Goal: Information Seeking & Learning: Find specific page/section

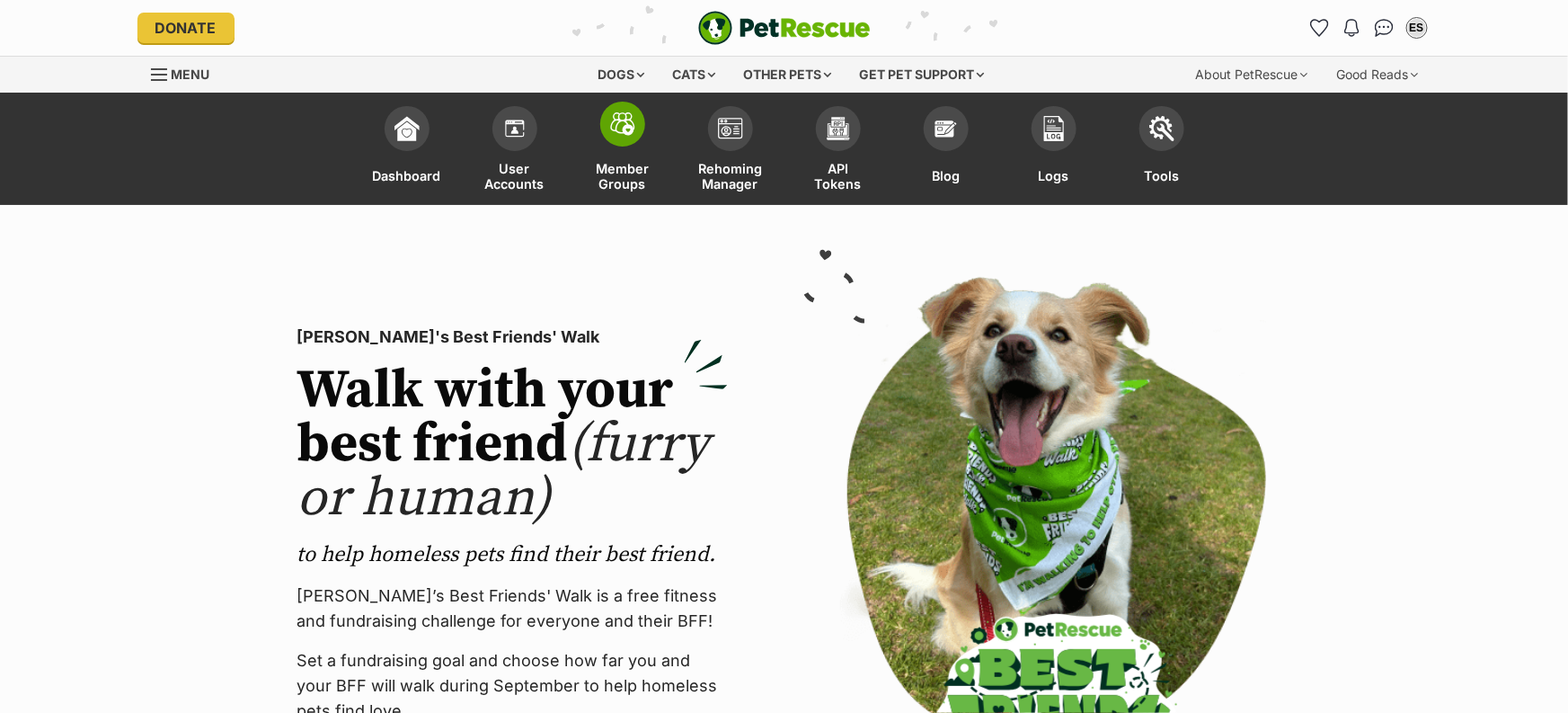
click at [614, 127] on img at bounding box center [623, 124] width 25 height 24
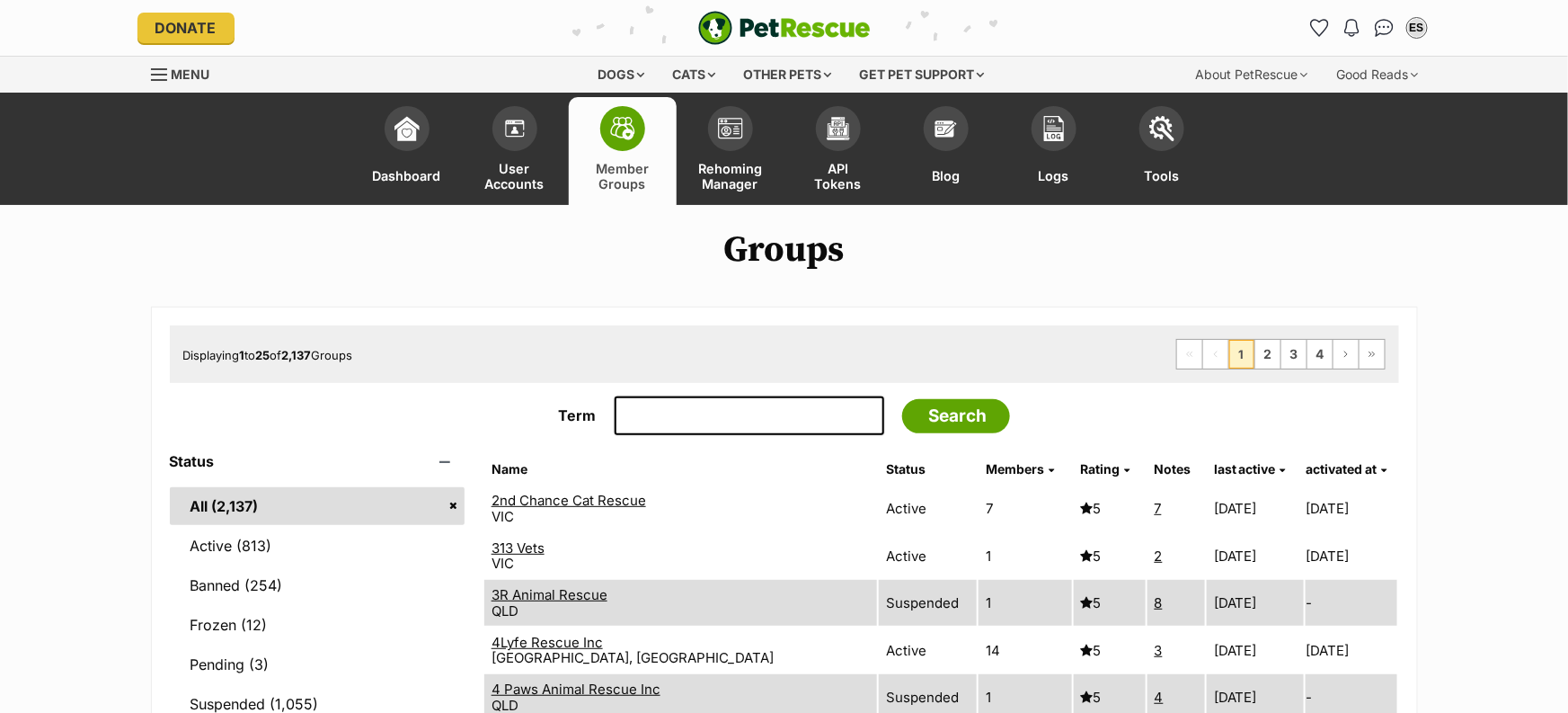
click at [676, 410] on input "Term" at bounding box center [749, 417] width 270 height 40
type input "animal desexing clinic"
click at [902, 400] on input "Search" at bounding box center [956, 417] width 108 height 35
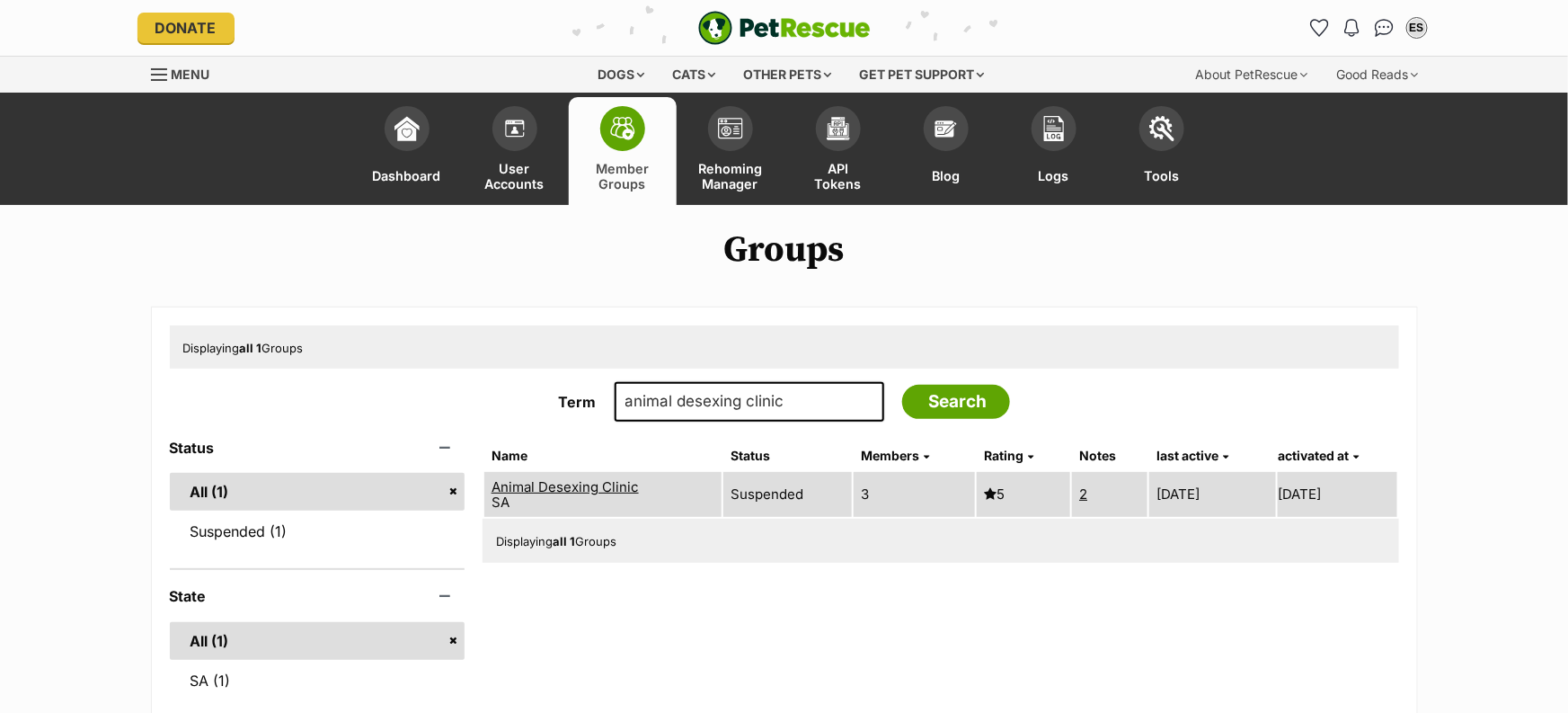
click at [622, 483] on link "Animal Desexing Clinic" at bounding box center [565, 487] width 147 height 17
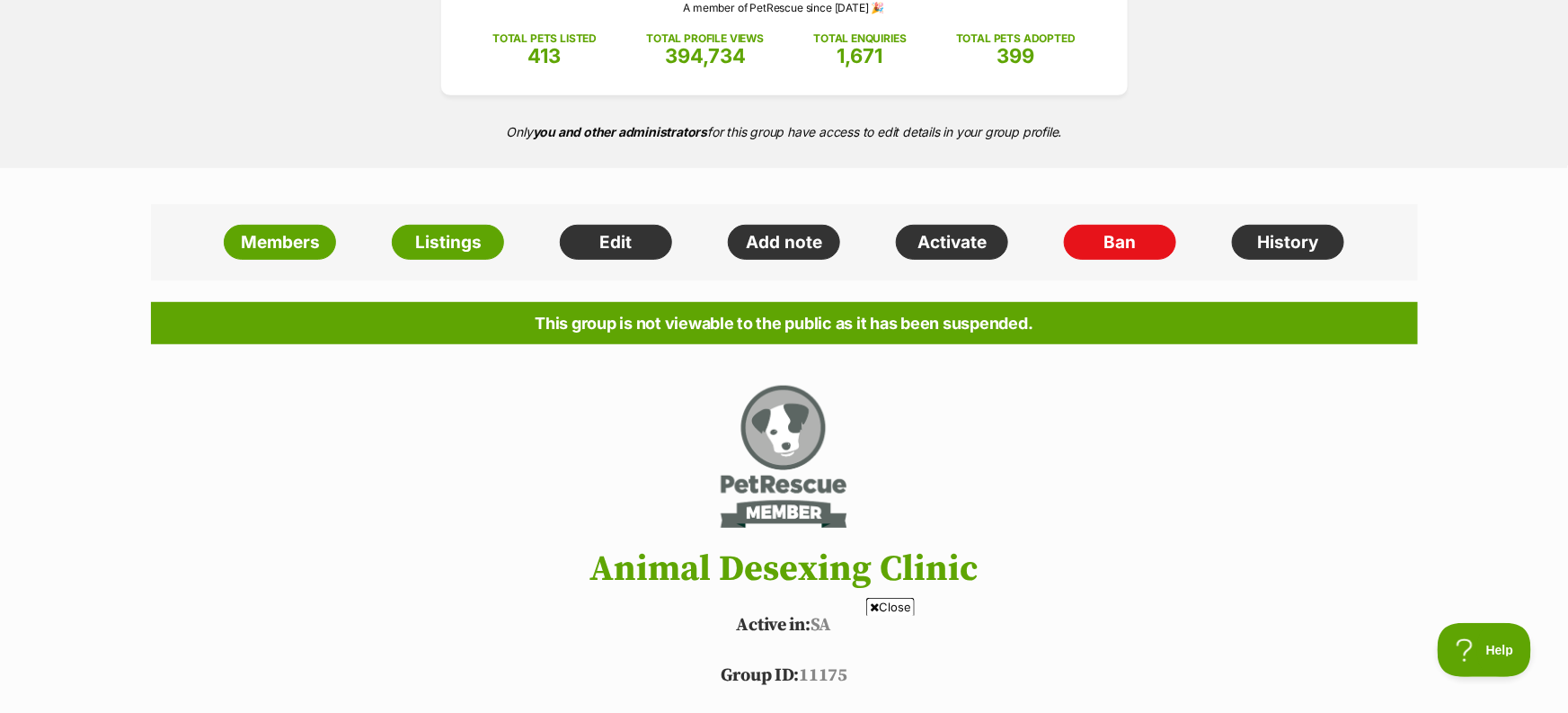
scroll to position [210, 0]
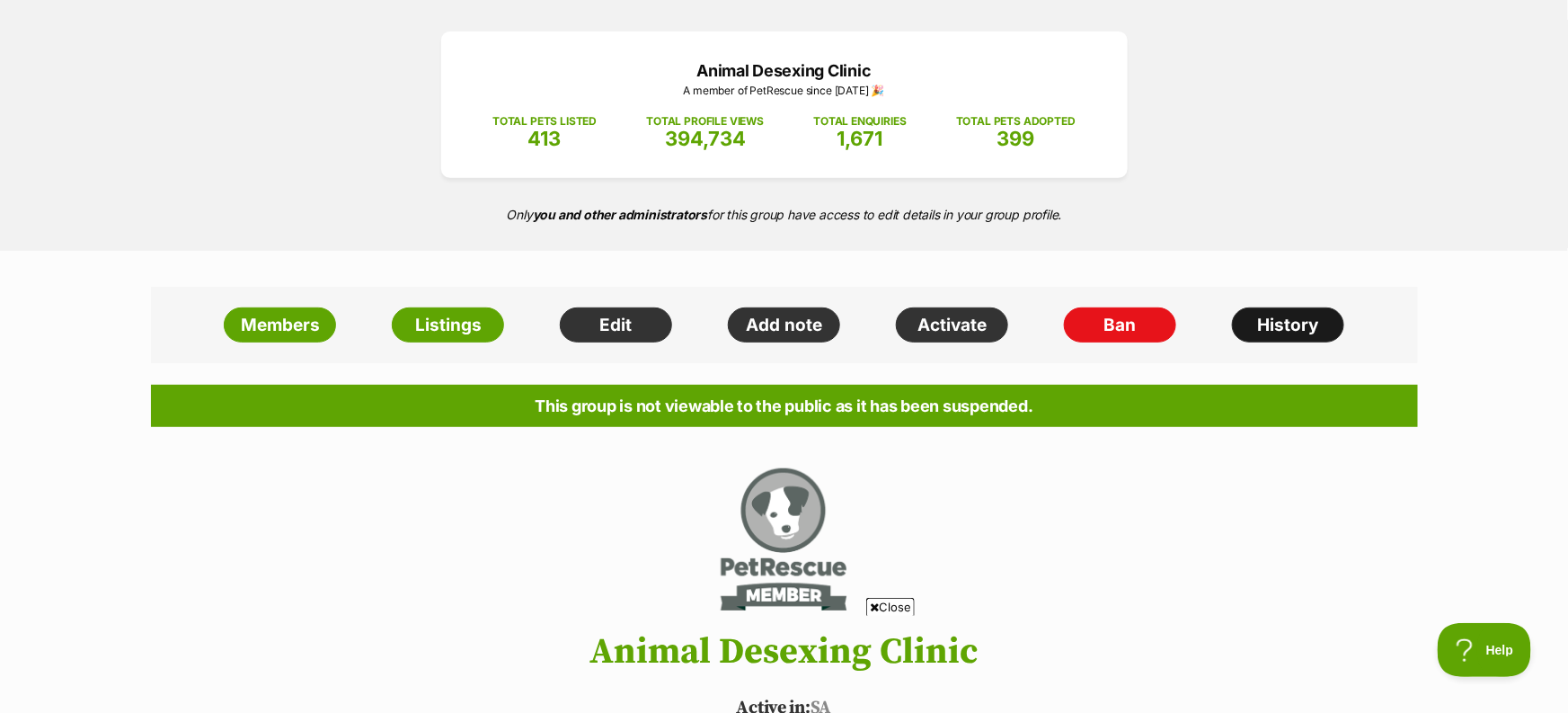
click at [1268, 318] on link "History" at bounding box center [1288, 326] width 113 height 36
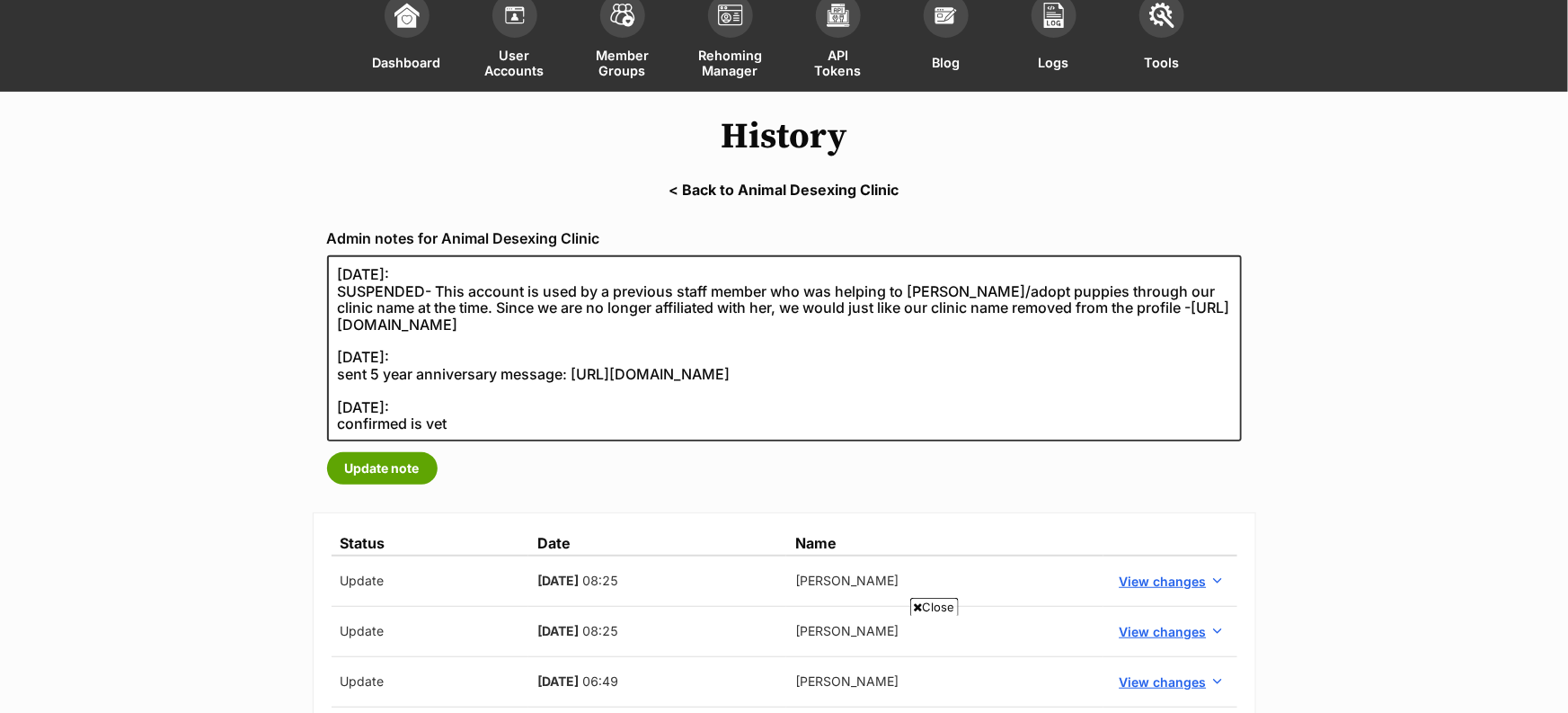
scroll to position [58, 0]
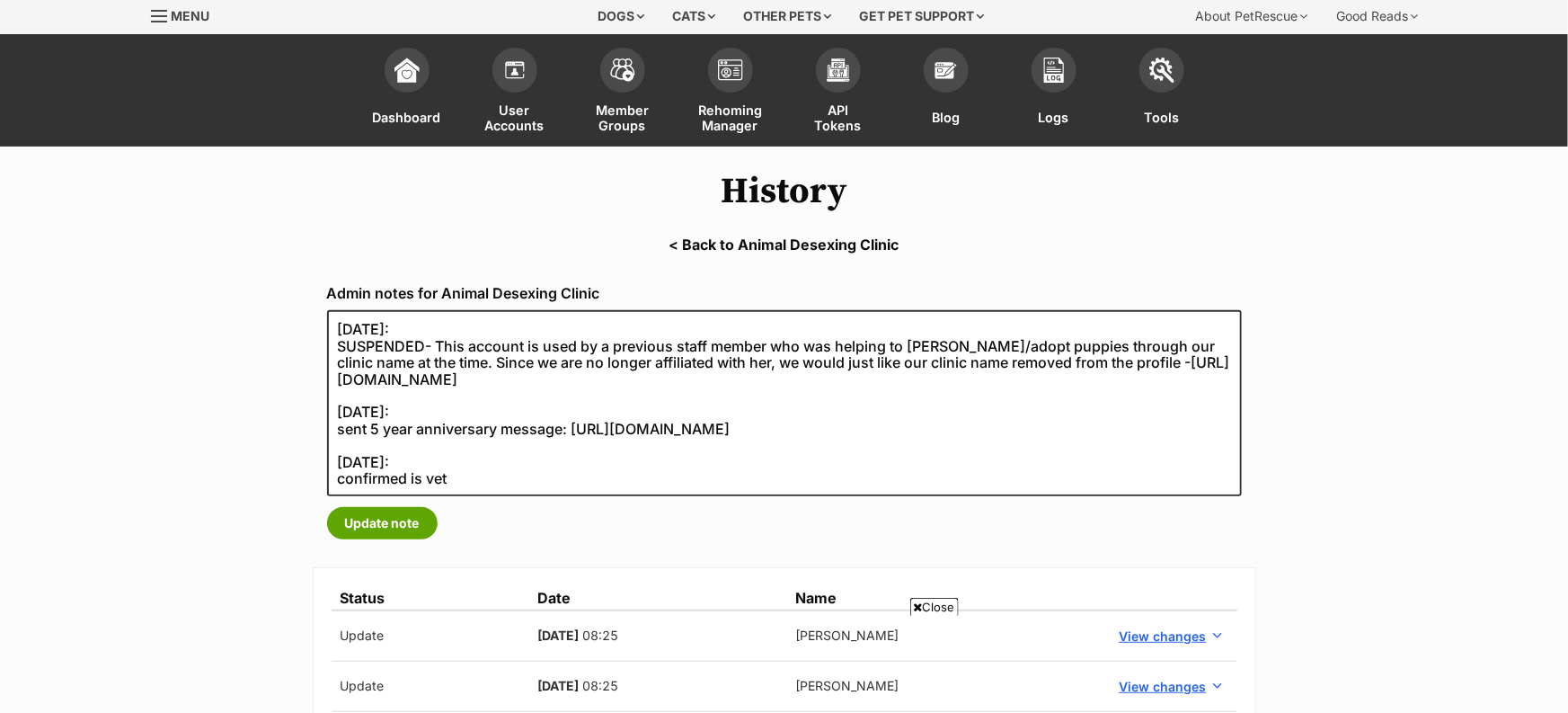
click at [722, 249] on link "< Back to Animal Desexing Clinic" at bounding box center [784, 244] width 1568 height 16
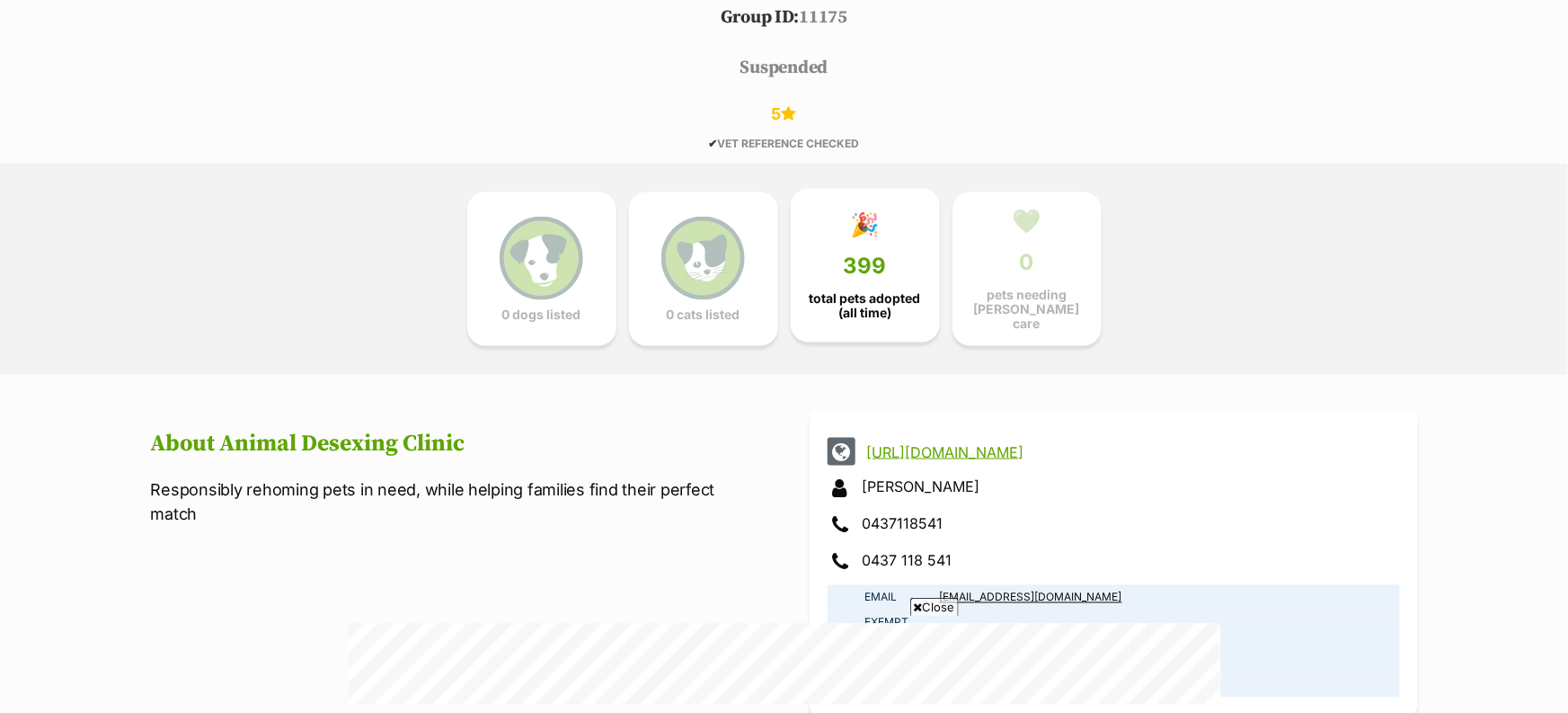
click at [857, 319] on link "🎉 399 total pets adopted (all time)" at bounding box center [865, 266] width 149 height 154
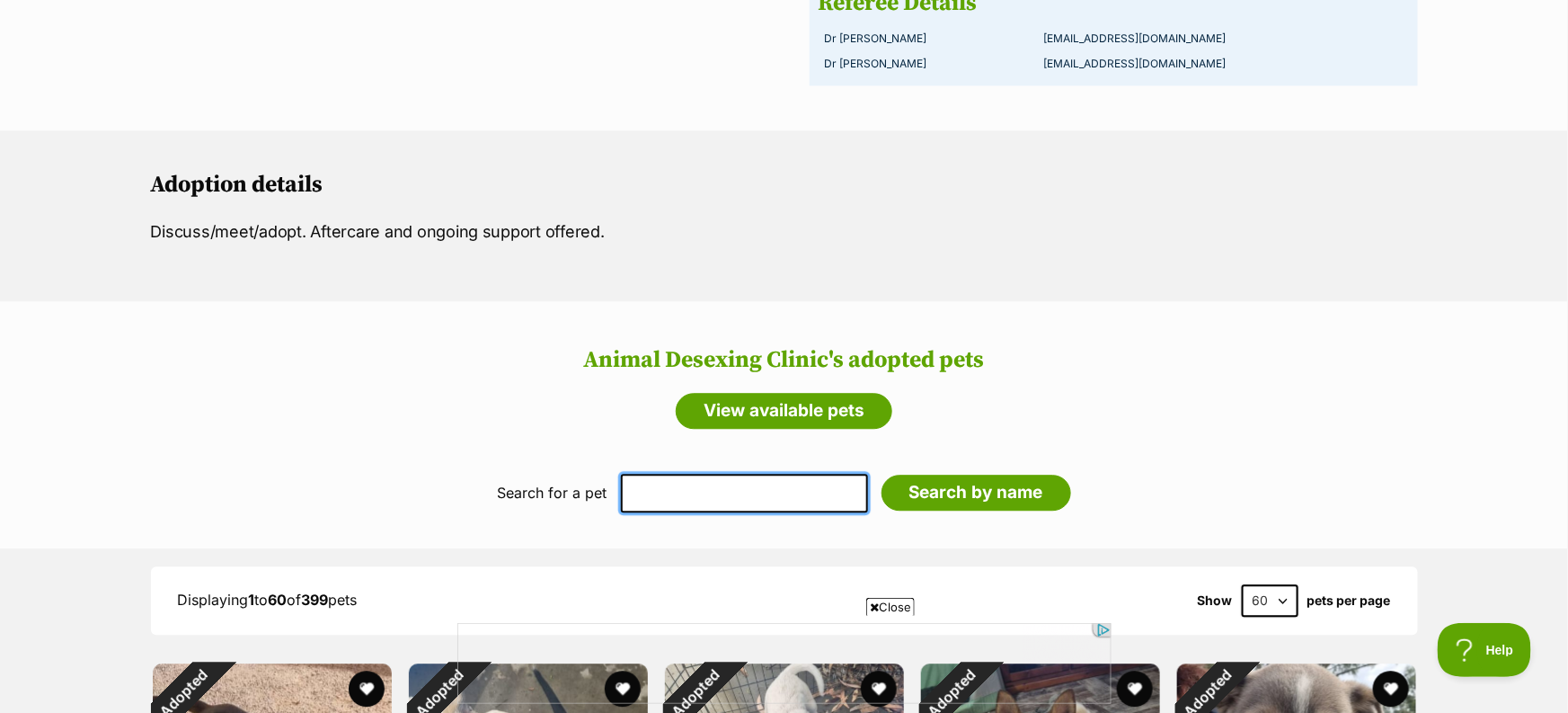
click at [790, 494] on input "text" at bounding box center [745, 493] width 247 height 38
type input "chase"
click at [882, 475] on input "Search by name" at bounding box center [976, 493] width 190 height 36
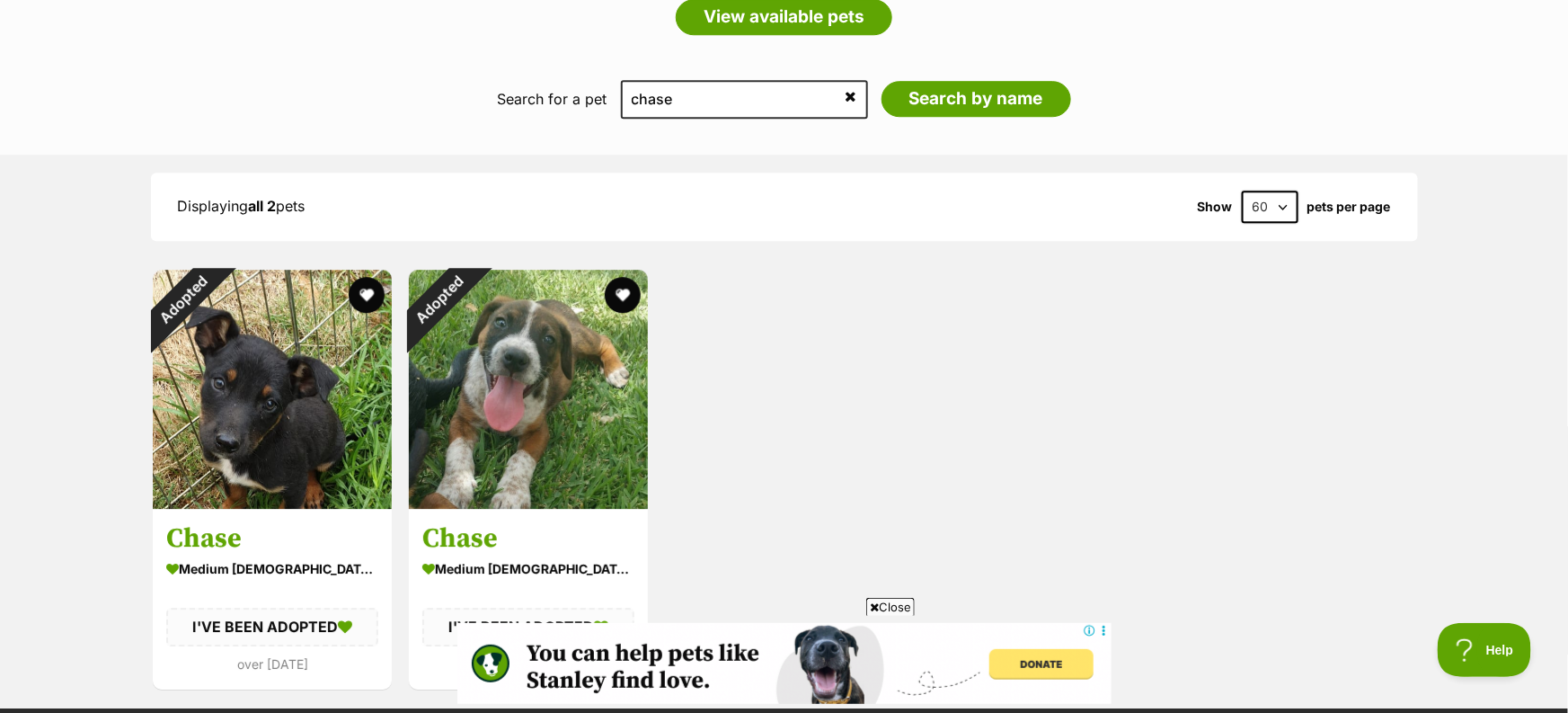
drag, startPoint x: 226, startPoint y: 401, endPoint x: 1087, endPoint y: 8, distance: 946.5
click at [0, 0] on div "Animal Desexing Clinic's pets View available pets Search for a pet Add their na…" at bounding box center [784, 308] width 1568 height 801
